Goal: Navigation & Orientation: Find specific page/section

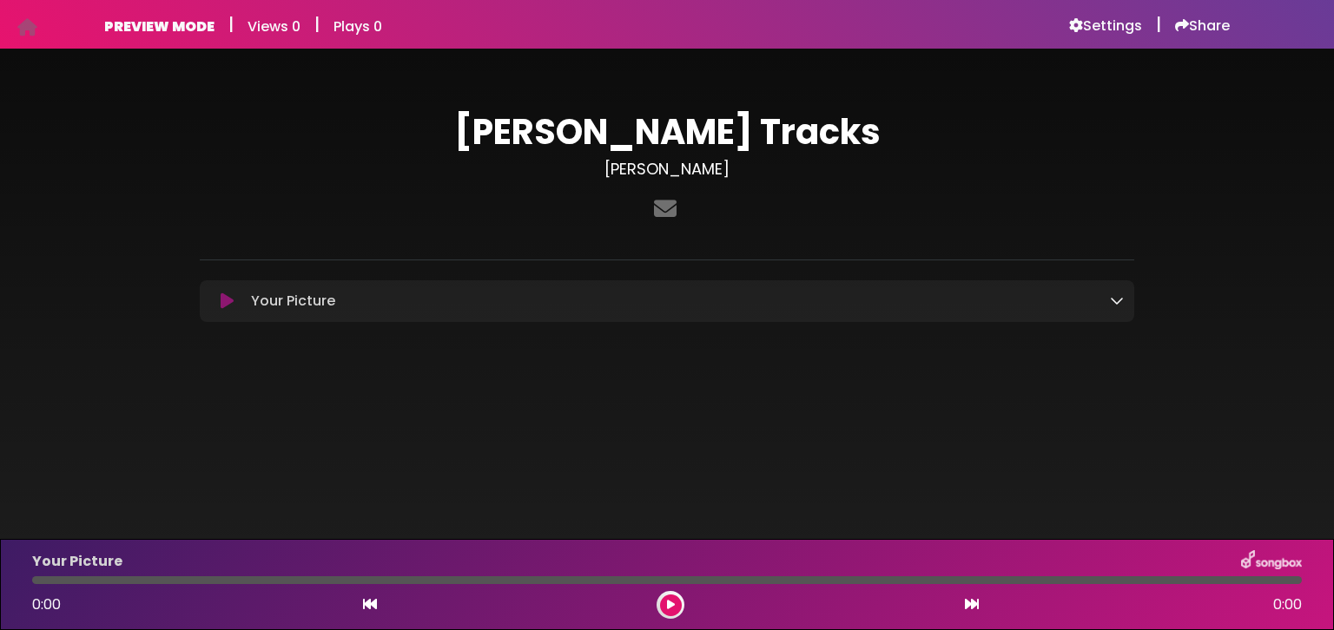
click at [223, 305] on icon at bounding box center [227, 301] width 13 height 17
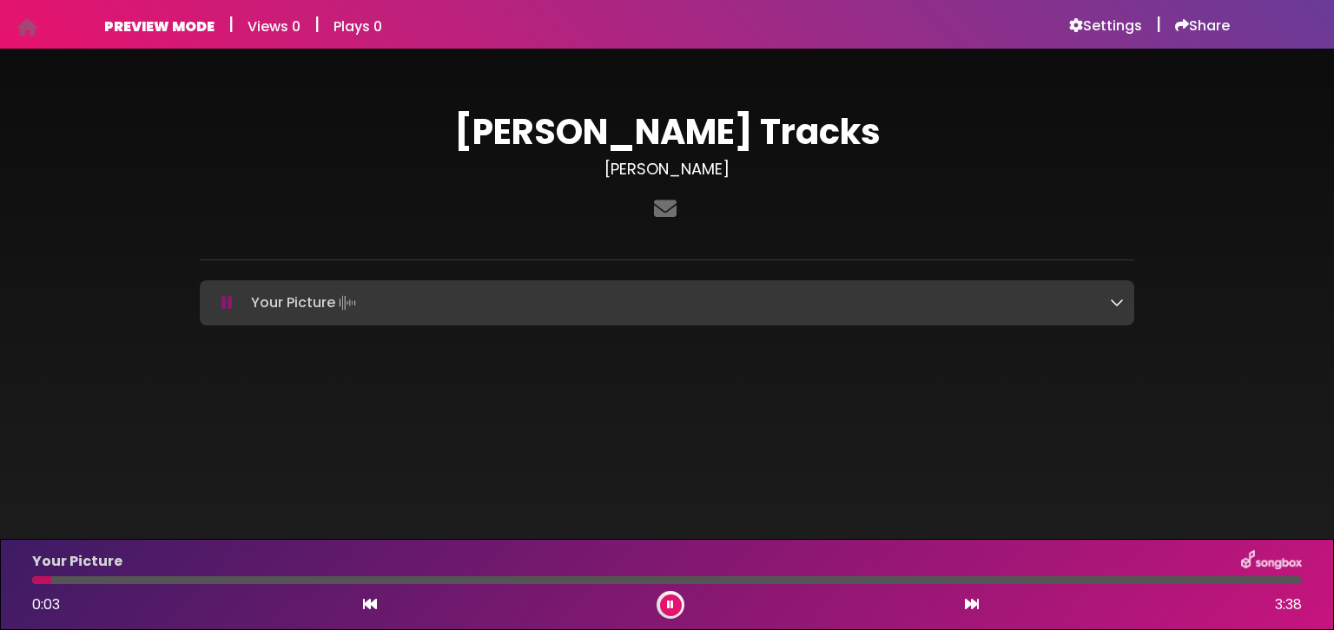
click at [1118, 300] on icon at bounding box center [1117, 302] width 14 height 14
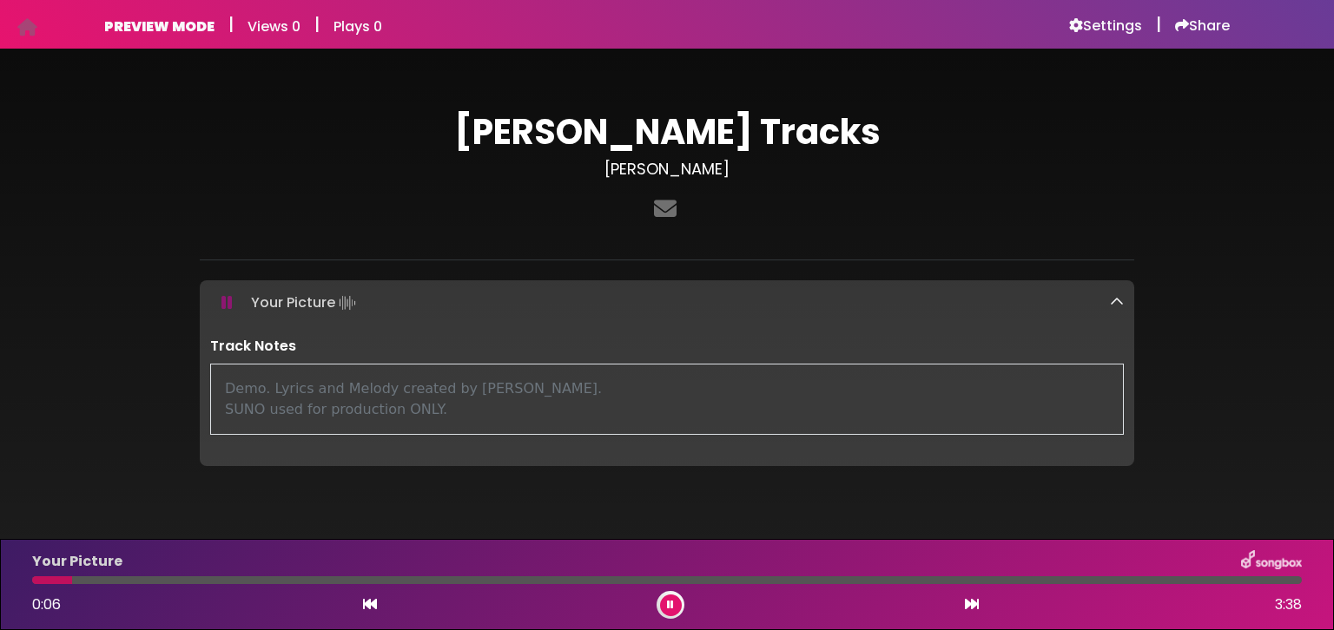
click at [1123, 303] on icon at bounding box center [1117, 302] width 14 height 14
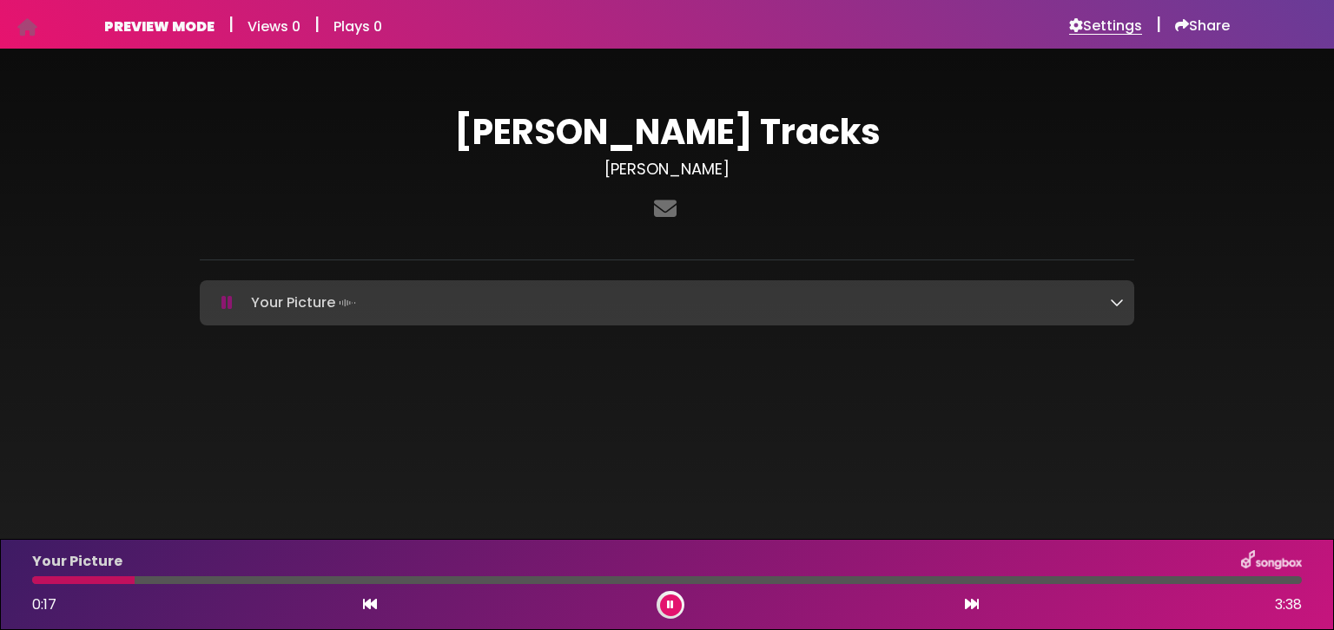
click at [1092, 28] on h6 "Settings" at bounding box center [1105, 25] width 73 height 17
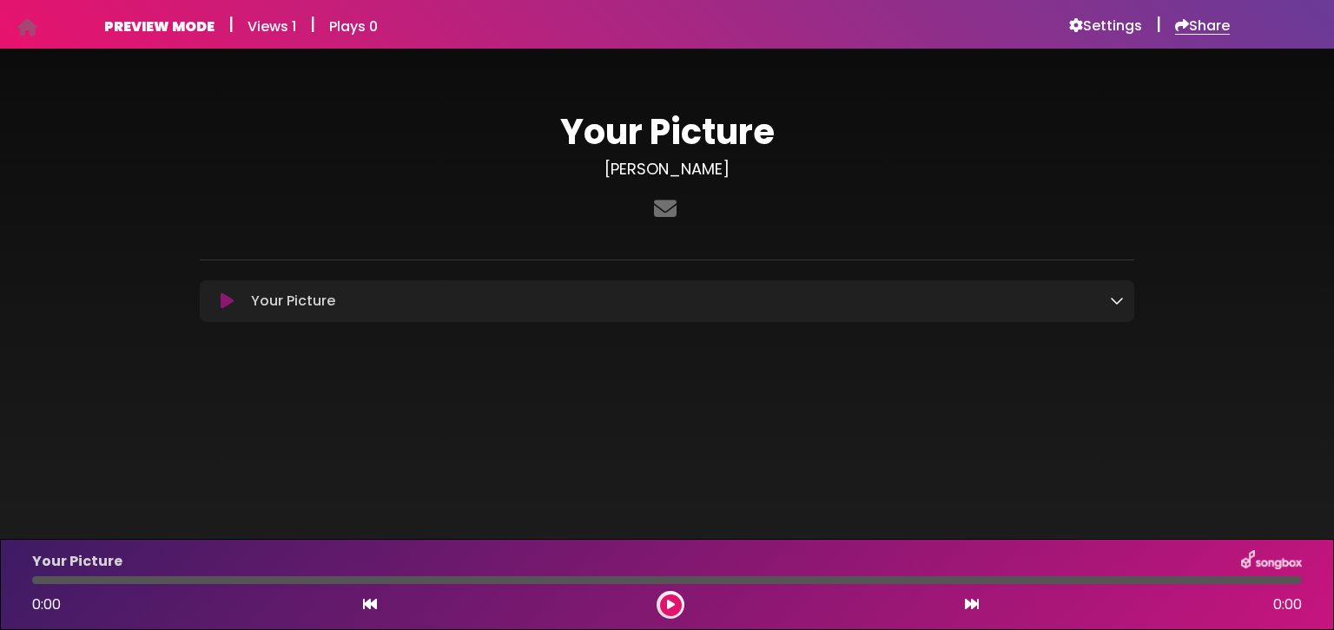
click at [1203, 24] on h6 "Share" at bounding box center [1202, 25] width 55 height 17
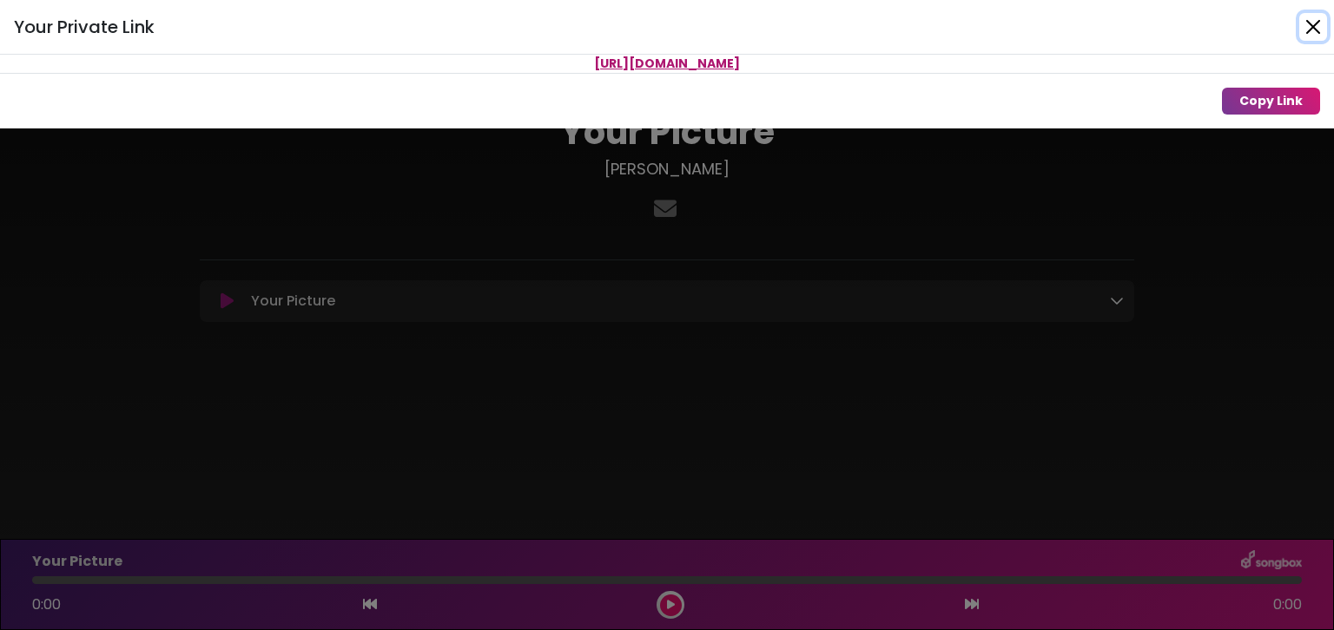
click at [1306, 24] on button "Close" at bounding box center [1313, 27] width 28 height 28
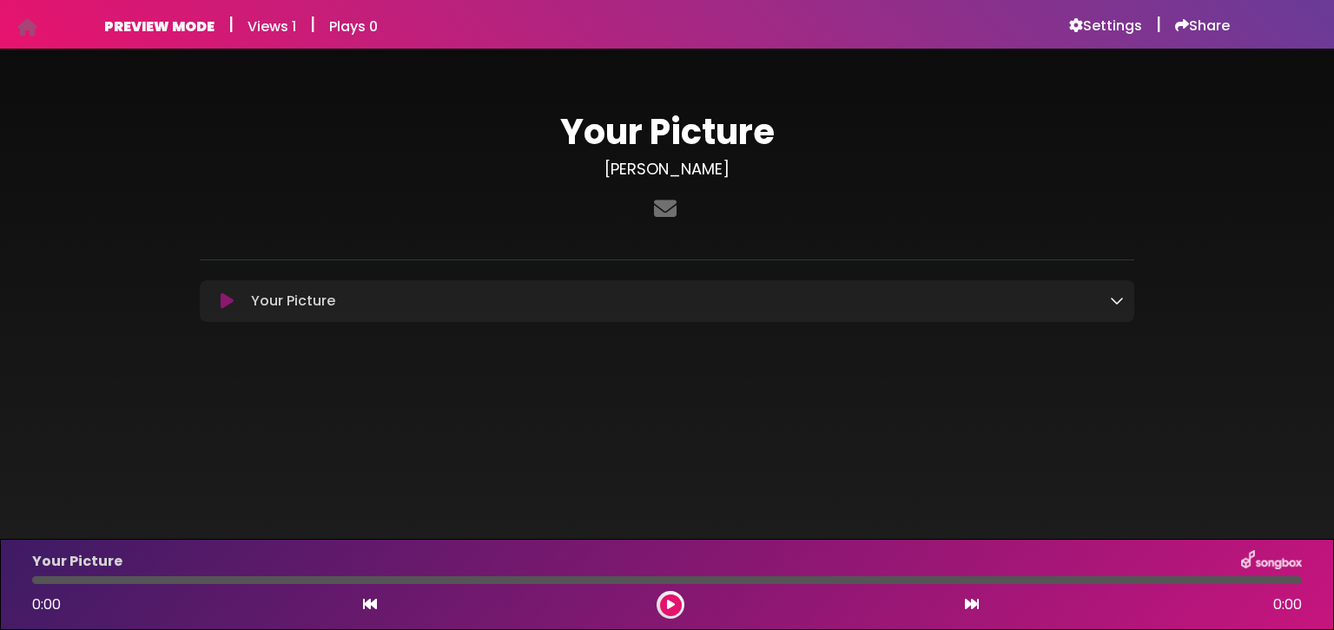
click at [1004, 175] on h3 "[PERSON_NAME]" at bounding box center [667, 169] width 934 height 19
click at [1115, 299] on icon at bounding box center [1117, 301] width 14 height 14
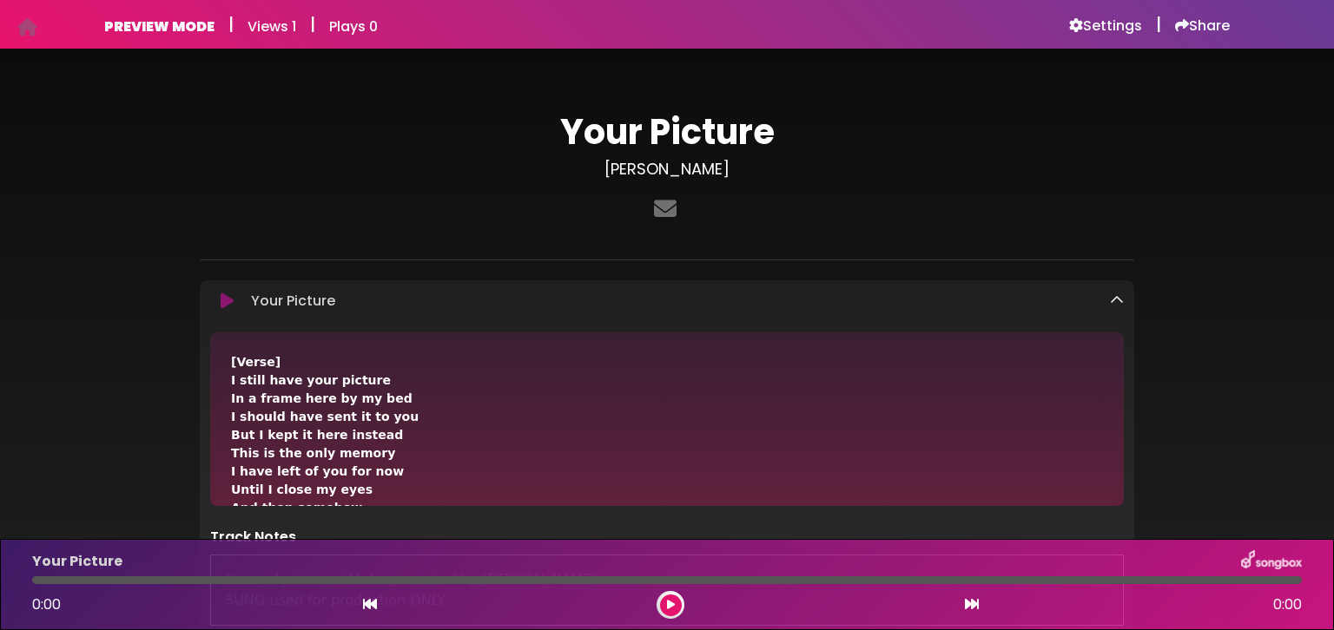
click at [1118, 302] on icon at bounding box center [1117, 301] width 14 height 14
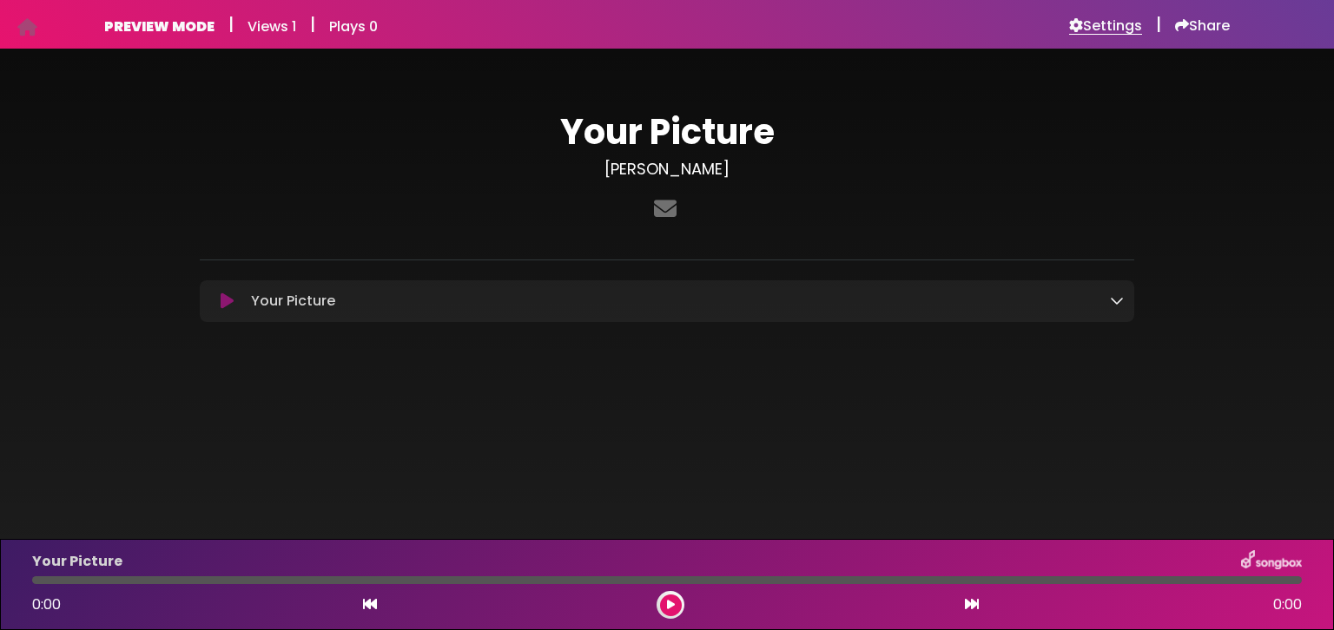
click at [1097, 24] on h6 "Settings" at bounding box center [1105, 25] width 73 height 17
click at [823, 103] on div "Your Picture jessica-hershey ×" at bounding box center [667, 210] width 934 height 240
